Goal: Information Seeking & Learning: Learn about a topic

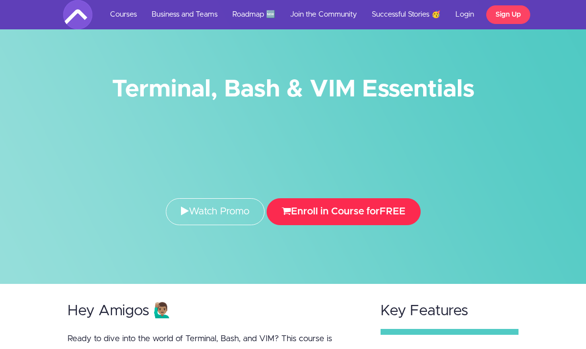
click at [286, 206] on icon "submit" at bounding box center [286, 211] width 9 height 10
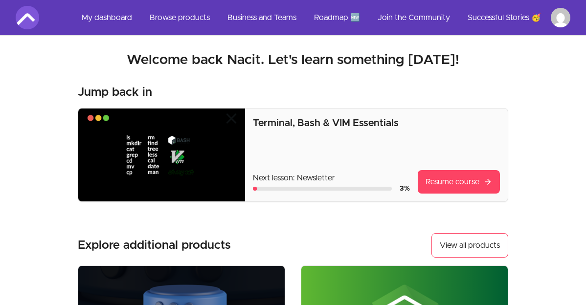
click at [206, 144] on img at bounding box center [161, 155] width 167 height 93
click at [446, 175] on link "Resume course" at bounding box center [459, 181] width 82 height 23
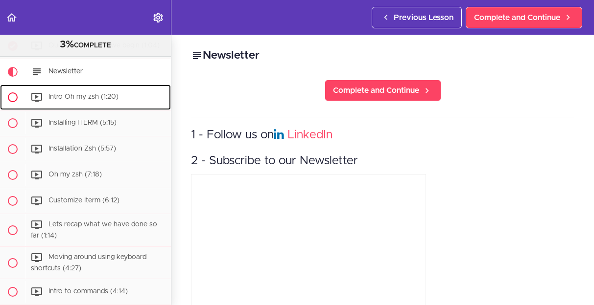
click at [122, 96] on div "Intro Oh my zsh (1:20)" at bounding box center [97, 98] width 145 height 22
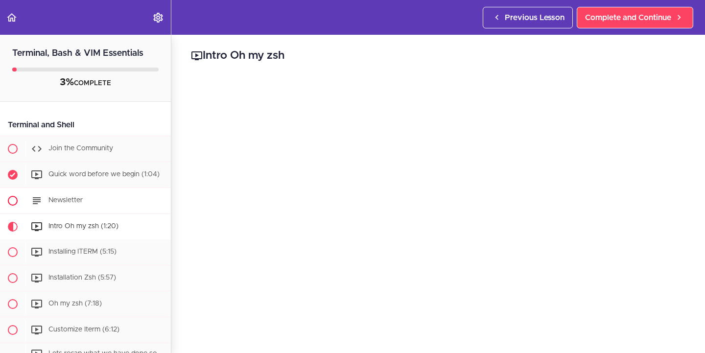
scroll to position [49, 0]
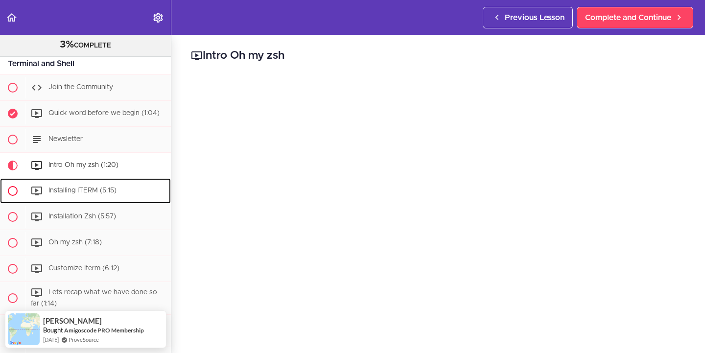
click at [123, 191] on div "Installing ITERM (5:15)" at bounding box center [97, 191] width 145 height 22
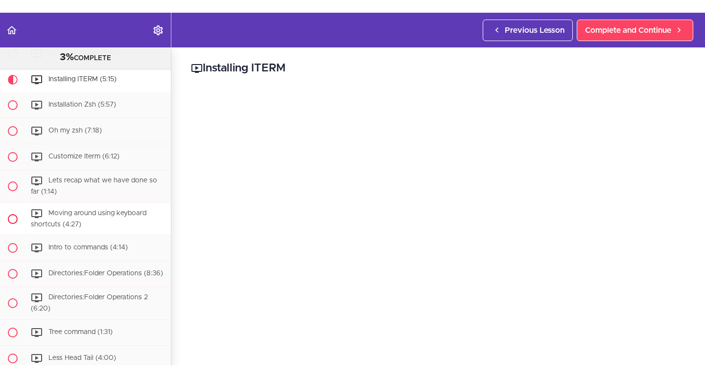
scroll to position [156, 0]
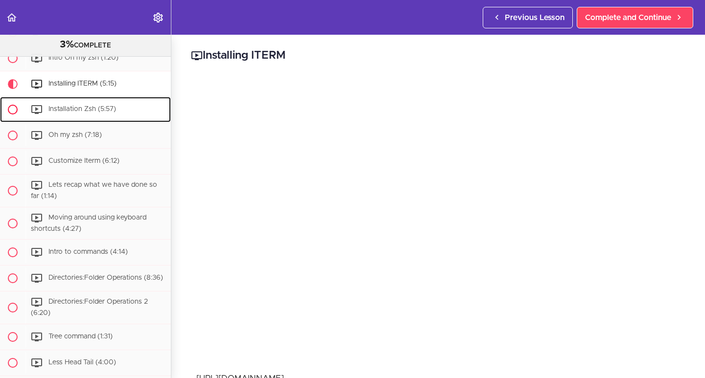
click at [106, 110] on span "Installation Zsh (5:57)" at bounding box center [82, 109] width 68 height 7
